Goal: Communication & Community: Answer question/provide support

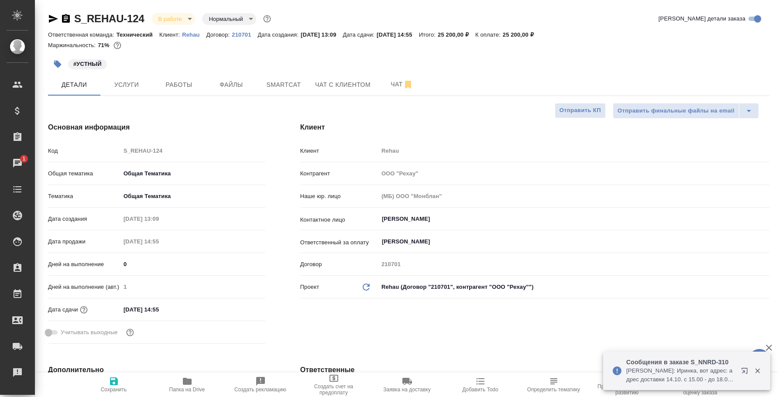
select select "RU"
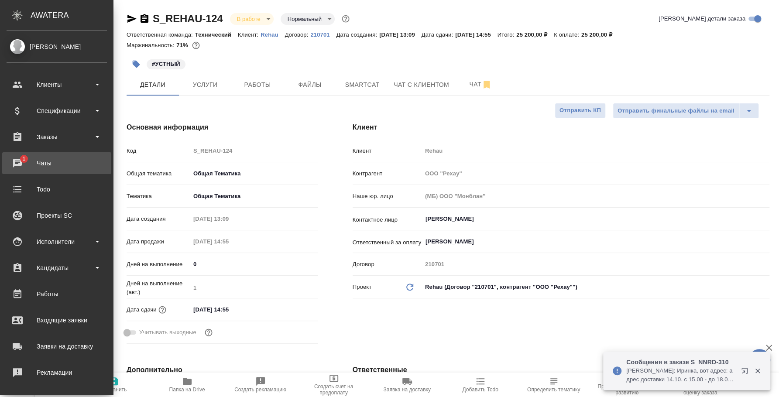
click at [18, 154] on span "1" at bounding box center [24, 158] width 14 height 9
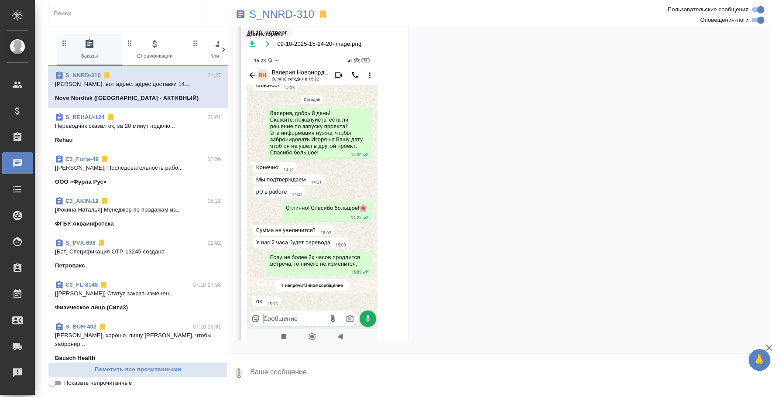
scroll to position [2273, 0]
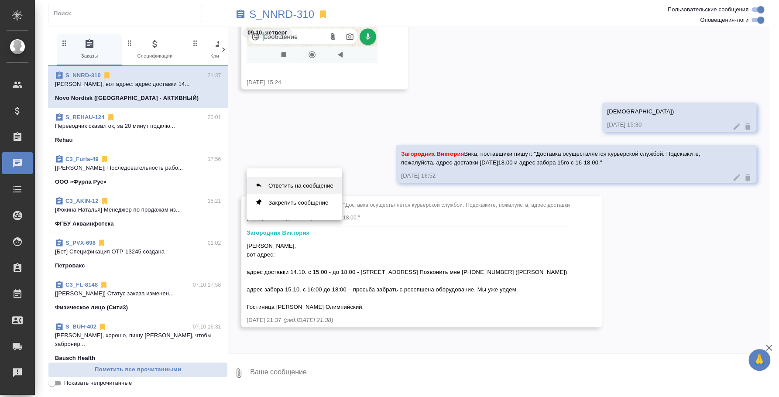
click at [262, 181] on button "Ответить на сообщение" at bounding box center [295, 185] width 96 height 17
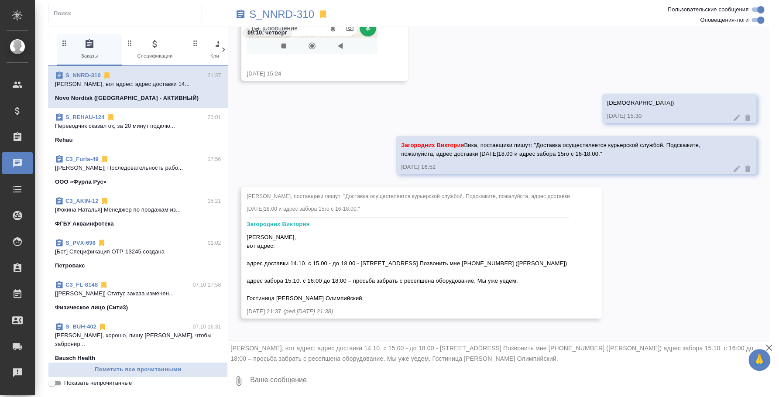
click at [309, 378] on textarea at bounding box center [509, 381] width 520 height 30
type textarea "[PERSON_NAME], спасибо! Информацию передала"
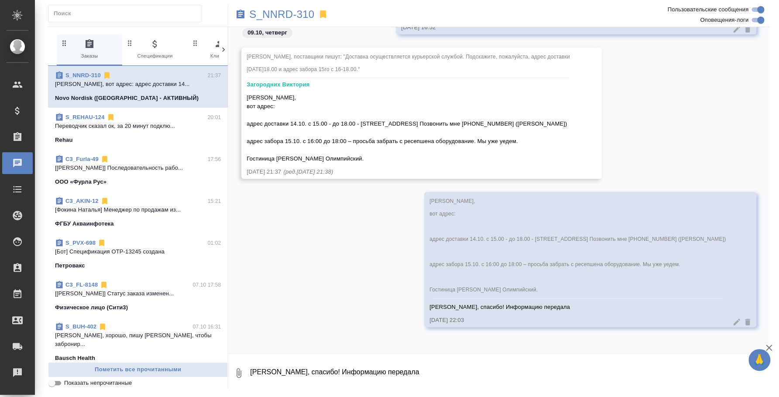
scroll to position [2425, 0]
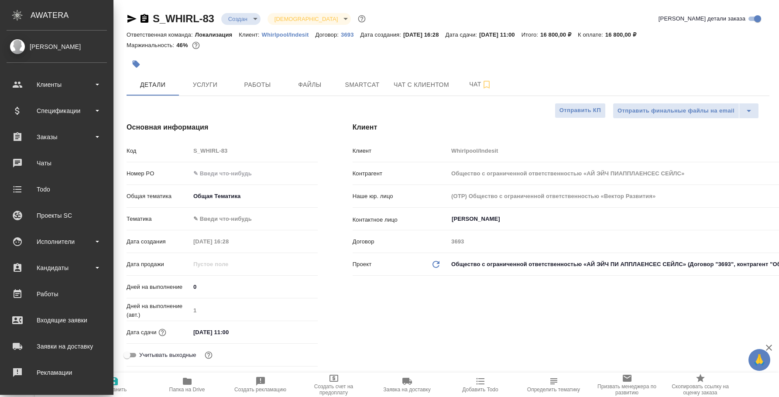
select select "RU"
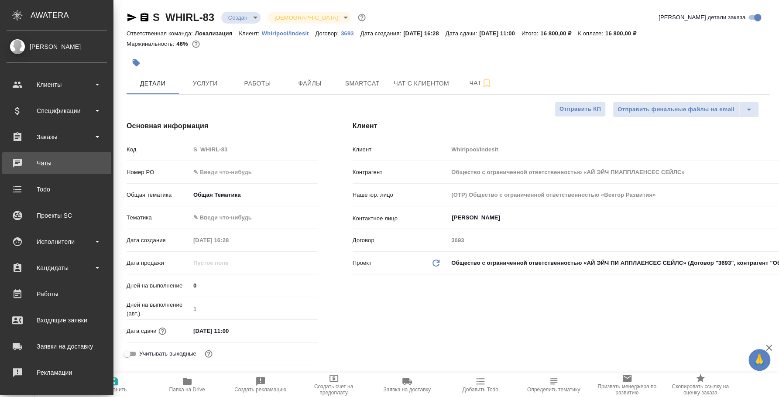
click at [49, 160] on div "Чаты" at bounding box center [57, 163] width 100 height 13
type input "Общество с ограниченной ответственностью «АЙ ЭЙЧ ПИАППЛАЕНСЕС СЕЙЛС»"
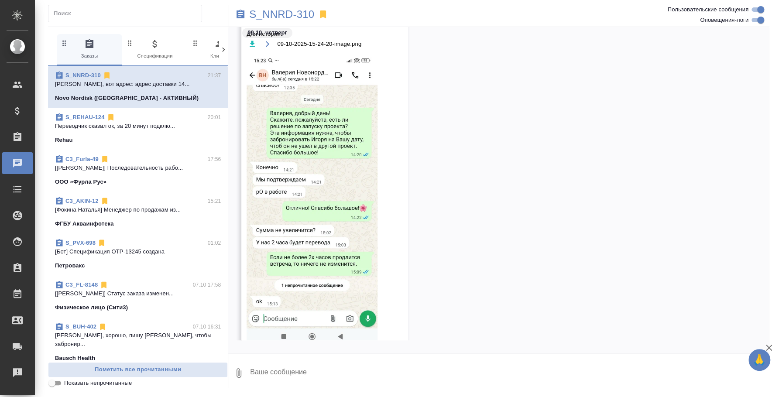
scroll to position [2273, 0]
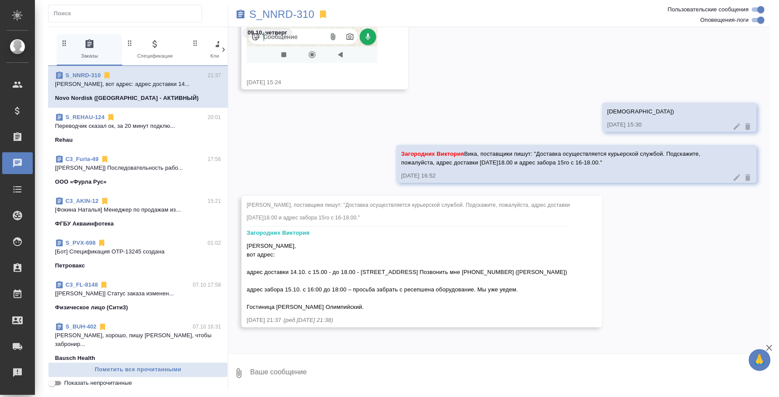
drag, startPoint x: 247, startPoint y: 262, endPoint x: 521, endPoint y: 310, distance: 278.3
click at [521, 310] on div "[PERSON_NAME], вот адрес: адрес доставки 14.10. с 15.00 - до 18.00 - [STREET_AD…" at bounding box center [409, 276] width 325 height 72
copy span "адрес доставки 14.10. с 15.00 - до 18.00 - Пресненская набережная 10, блок B. П…"
click at [269, 375] on textarea at bounding box center [509, 373] width 520 height 30
paste textarea "адрес доставки 14.10. с 15.00 - до 18.00 - Пресненская набережная 10, блок B. П…"
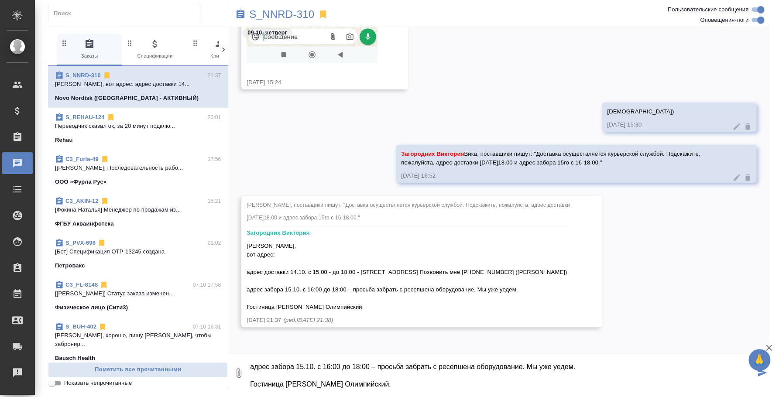
scroll to position [0, 0]
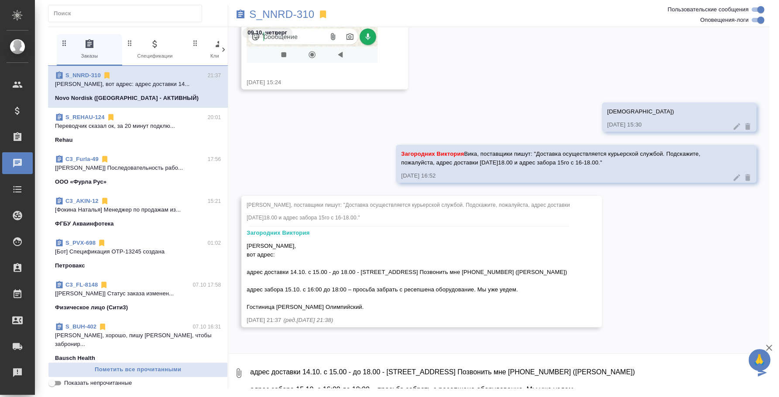
drag, startPoint x: 384, startPoint y: 386, endPoint x: 147, endPoint y: 151, distance: 333.2
click at [147, 151] on div "0 Заказы 0 Спецификации 0 Клиенты 0 Входящие 0 Тендеры 0 Исполнители 0 Подбор и…" at bounding box center [408, 208] width 721 height 362
type textarea "адрес доставки 14.10. с 15.00 - до 18.00 - Пресненская набережная 10, блок B. П…"
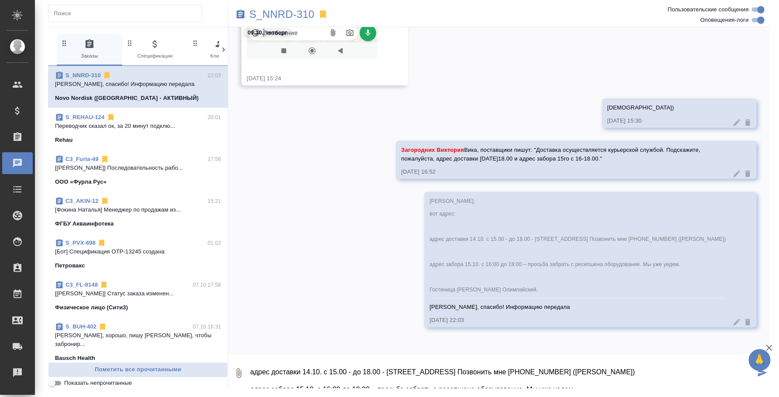
scroll to position [2271, 0]
